Goal: Check status: Check status

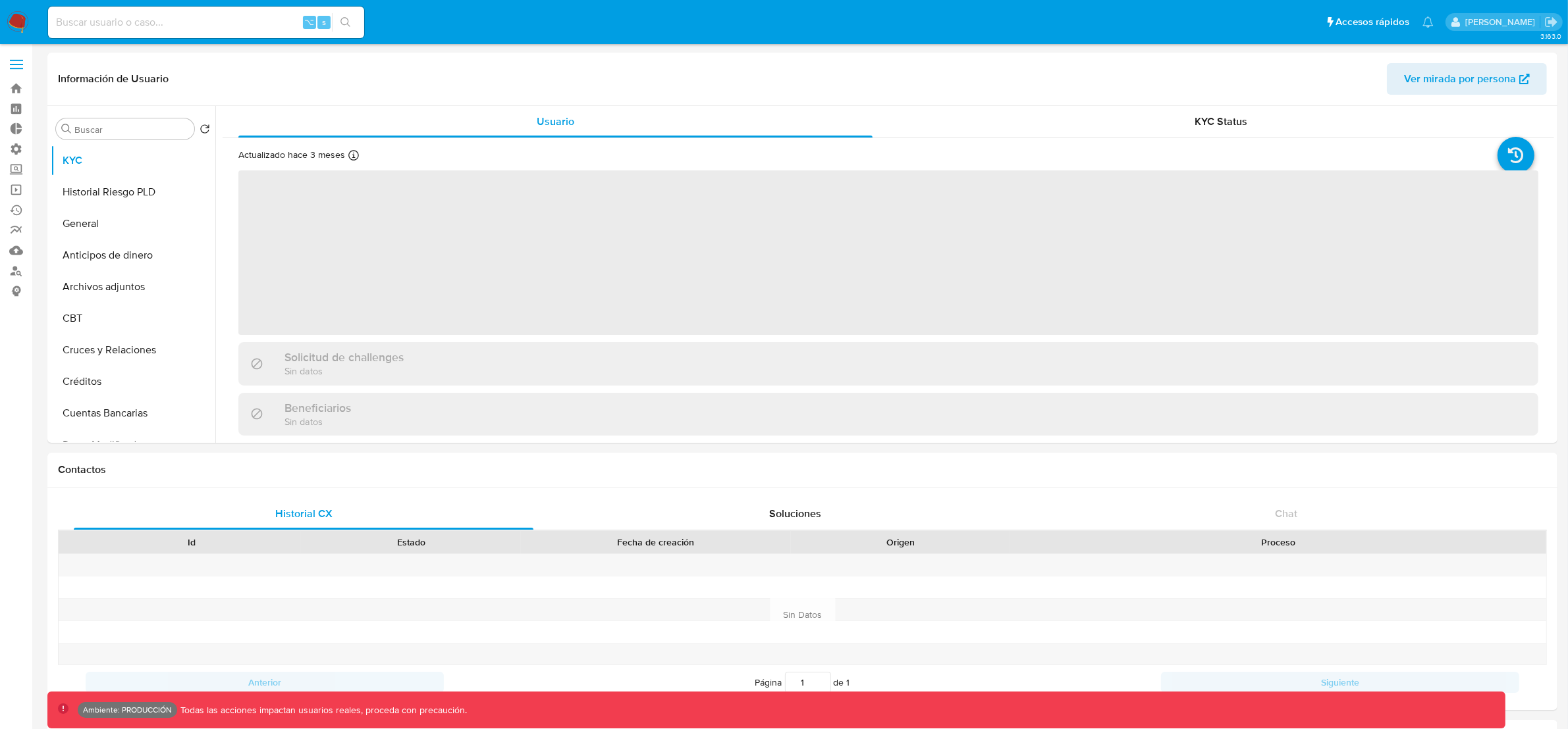
click at [114, 21] on input at bounding box center [206, 22] width 316 height 17
paste input "Vuf5XywCYq8NsV5AB6mj8zNa"
type input "Vuf5XywCYq8NsV5AB6mj8zNa"
select select "10"
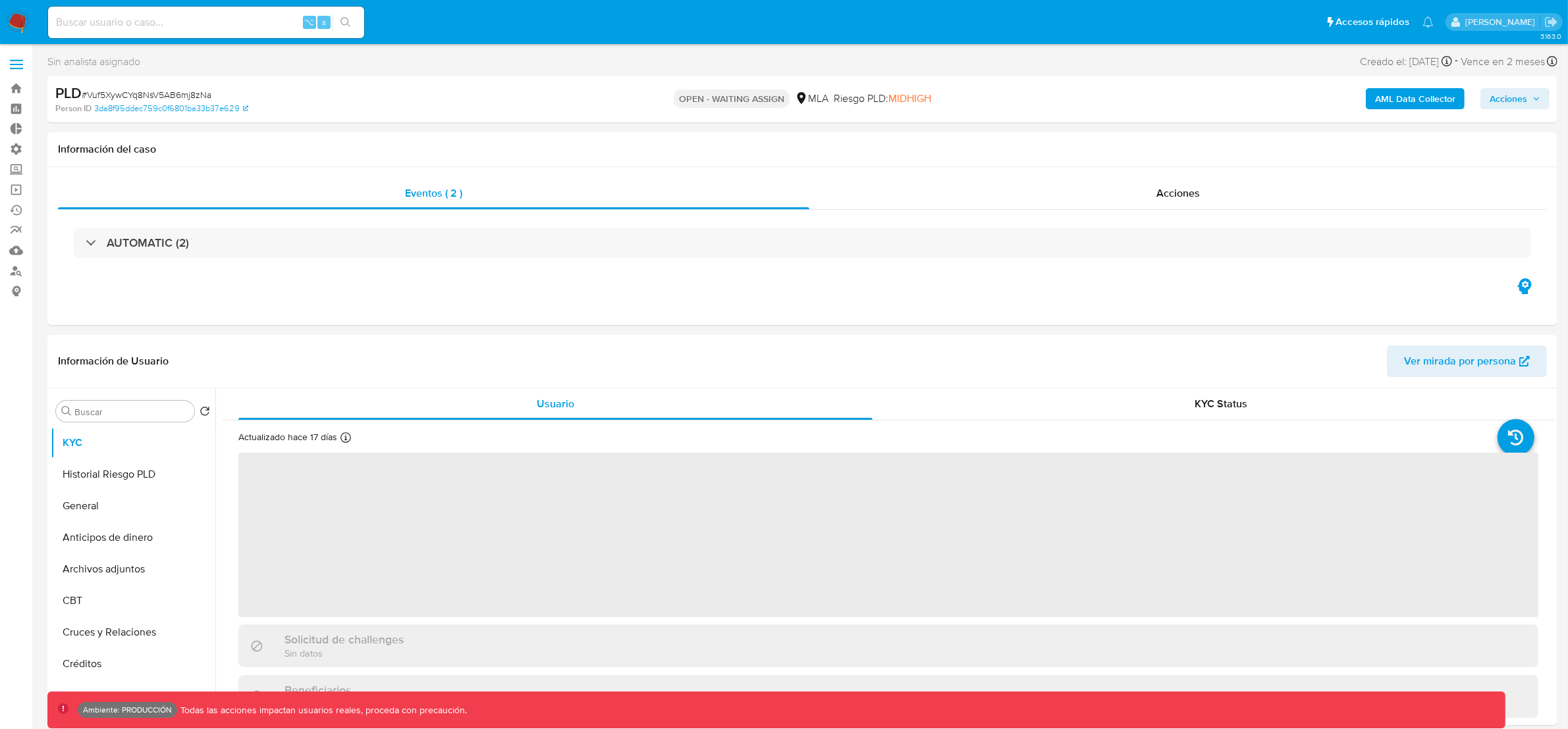
select select "10"
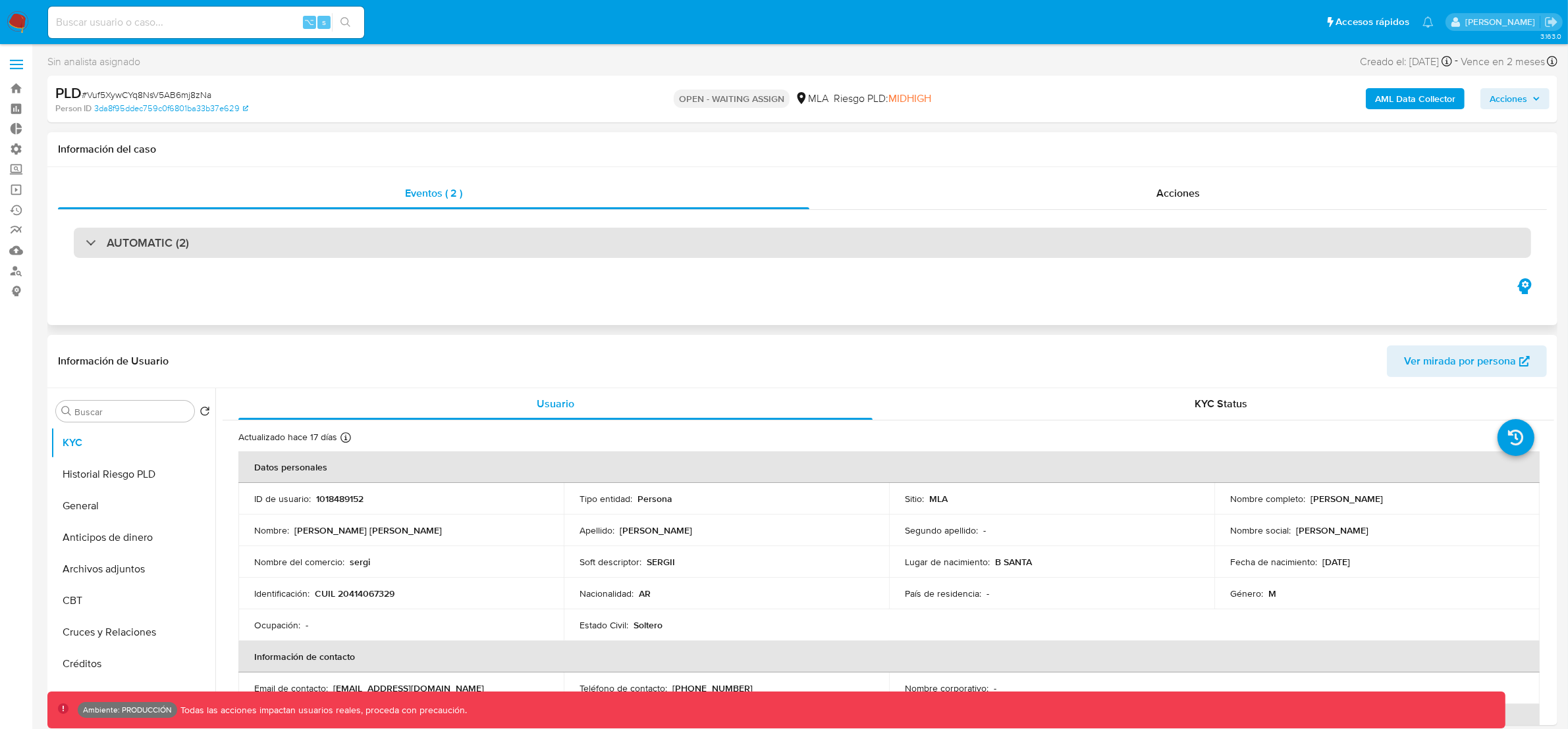
click at [85, 242] on div at bounding box center [85, 242] width 0 height 0
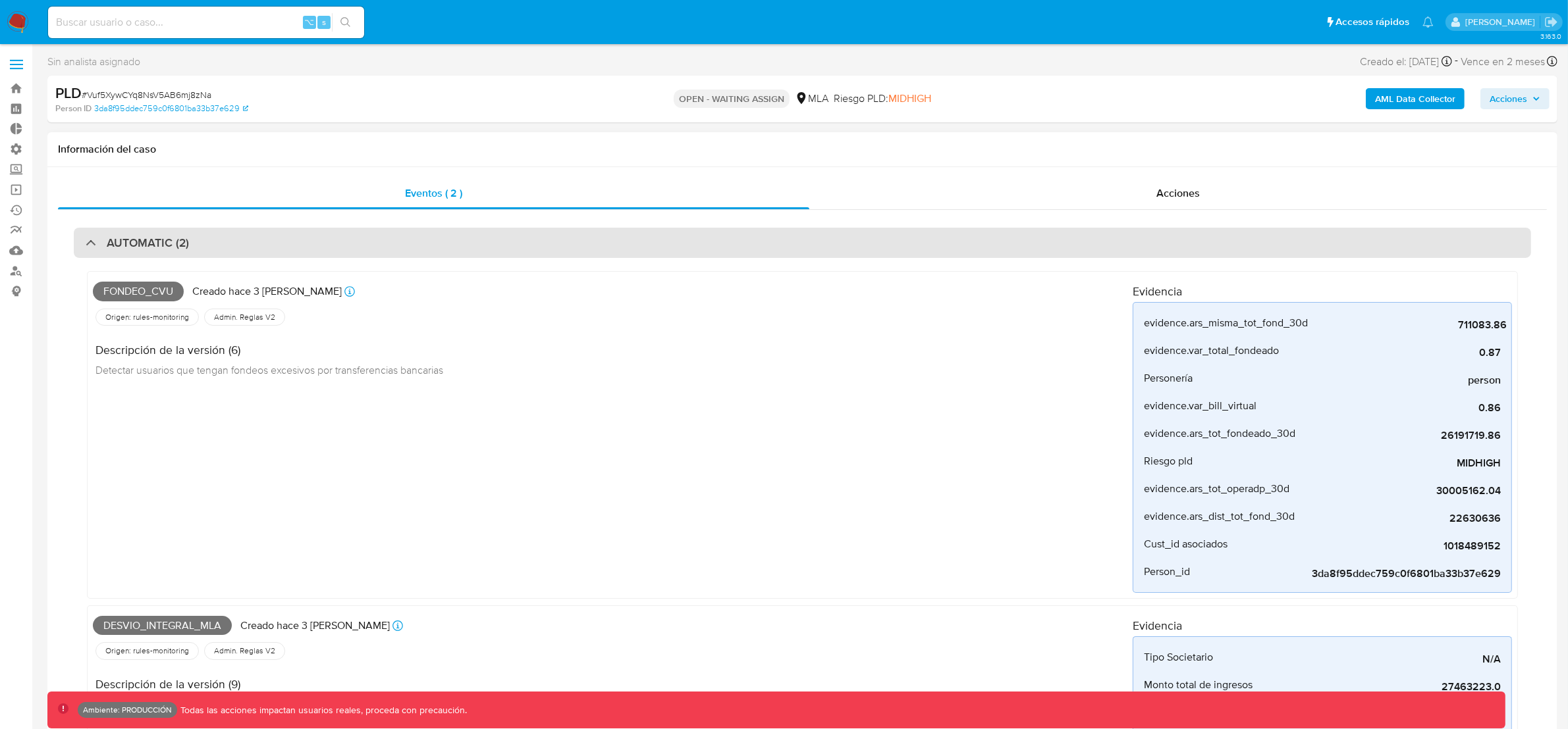
click at [92, 249] on div "AUTOMATIC (2)" at bounding box center [137, 242] width 104 height 15
